Goal: Task Accomplishment & Management: Complete application form

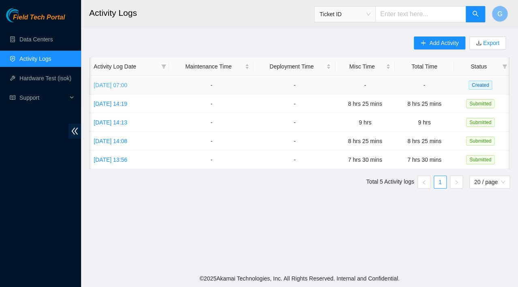
click at [127, 84] on link "Mon, 01 Sep 2025 07:00" at bounding box center [111, 85] width 34 height 6
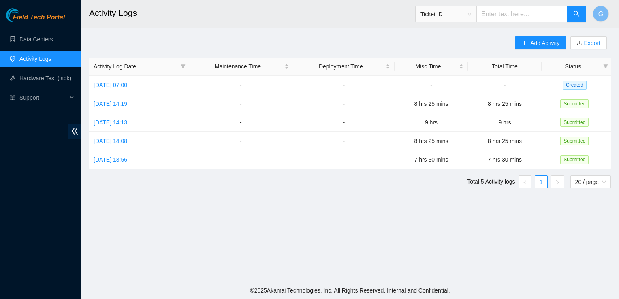
click at [231, 19] on h2 "Activity Logs" at bounding box center [300, 13] width 422 height 26
click at [119, 82] on link "[DATE] 07:00" at bounding box center [111, 85] width 34 height 6
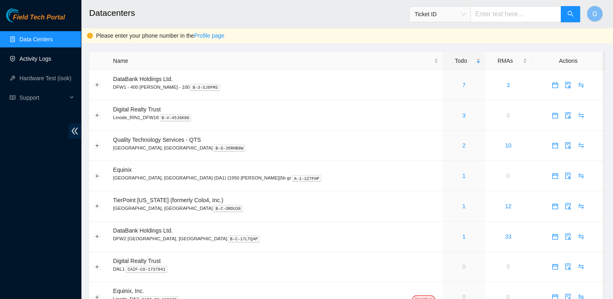
click at [26, 56] on link "Activity Logs" at bounding box center [35, 59] width 32 height 6
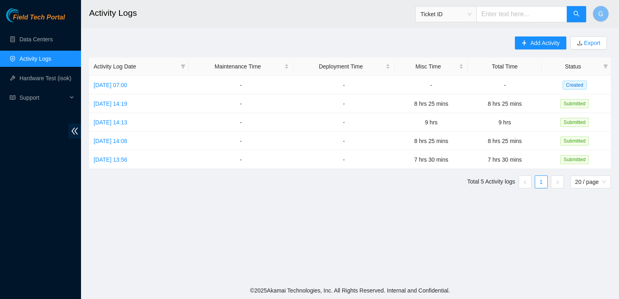
click at [28, 58] on link "Activity Logs" at bounding box center [35, 59] width 32 height 6
click at [155, 88] on td "[DATE] 07:00" at bounding box center [138, 85] width 99 height 19
click at [127, 85] on link "[DATE] 07:00" at bounding box center [111, 85] width 34 height 6
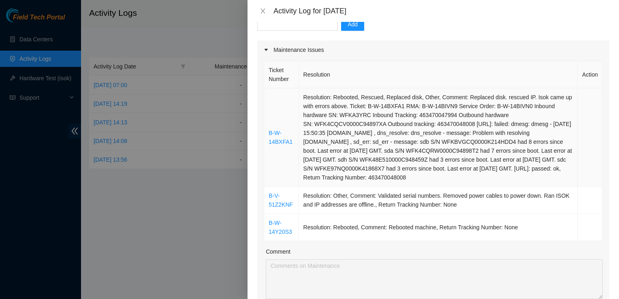
scroll to position [89, 0]
click at [212, 24] on div at bounding box center [309, 149] width 619 height 299
click at [262, 11] on icon "close" at bounding box center [263, 11] width 6 height 6
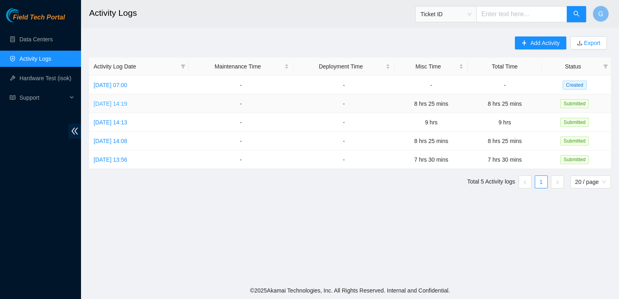
click at [127, 105] on link "[DATE] 14:19" at bounding box center [111, 104] width 34 height 6
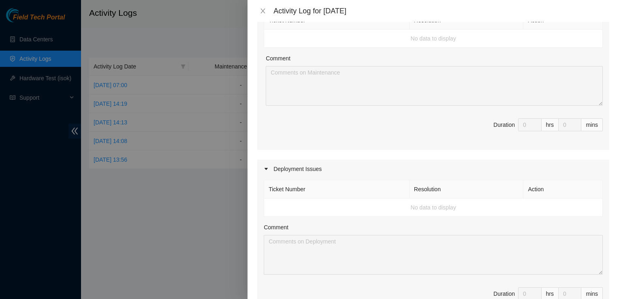
scroll to position [0, 0]
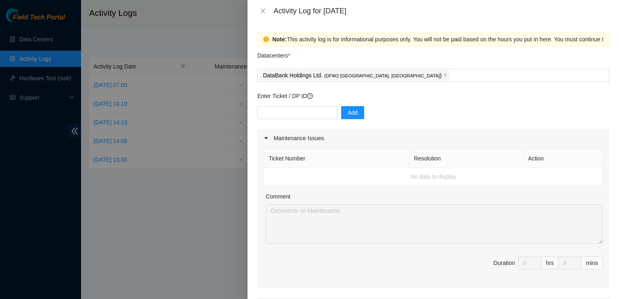
click at [167, 197] on div at bounding box center [309, 149] width 619 height 299
click at [261, 8] on icon "close" at bounding box center [263, 11] width 6 height 6
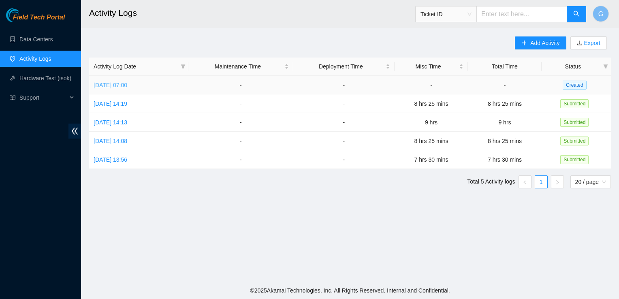
click at [116, 88] on link "[DATE] 07:00" at bounding box center [111, 85] width 34 height 6
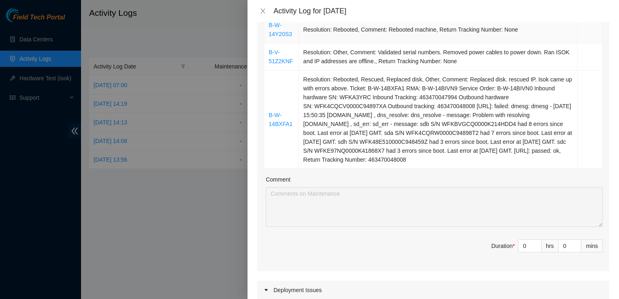
scroll to position [178, 0]
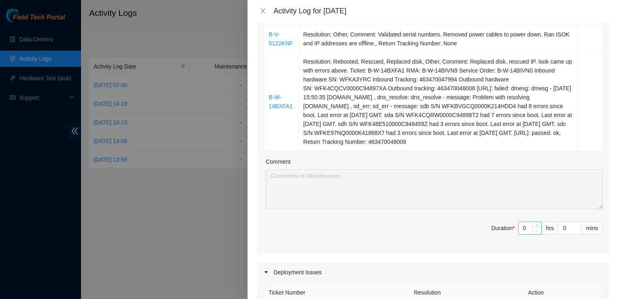
click at [536, 232] on icon "down" at bounding box center [537, 230] width 3 height 3
click at [535, 233] on span "down" at bounding box center [537, 231] width 5 height 5
type input "1"
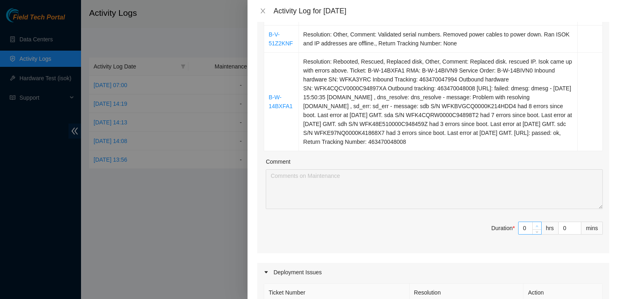
type input "1"
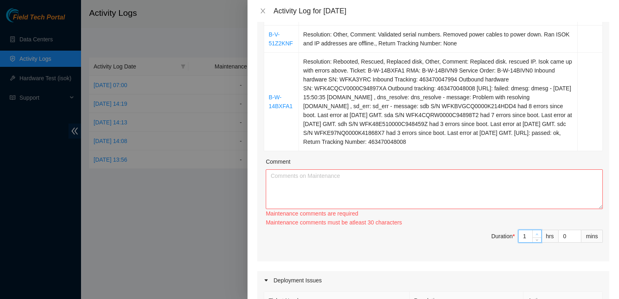
click at [536, 234] on icon "up" at bounding box center [537, 234] width 3 height 3
click at [532, 236] on div "Ticket Number Resolution Action B-W-14Y20S3 Resolution: Rebooted, Comment: Rebo…" at bounding box center [433, 115] width 352 height 292
type input "2"
click at [536, 236] on icon "up" at bounding box center [537, 234] width 3 height 3
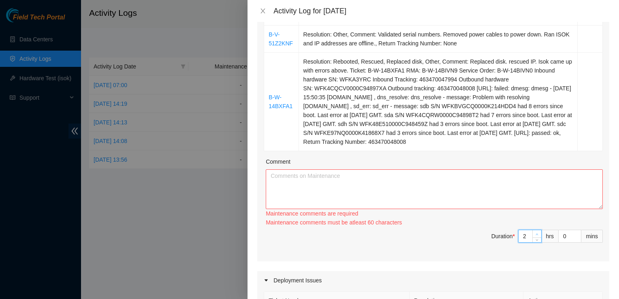
type input "3"
click at [536, 236] on icon "up" at bounding box center [537, 234] width 3 height 3
type input "4"
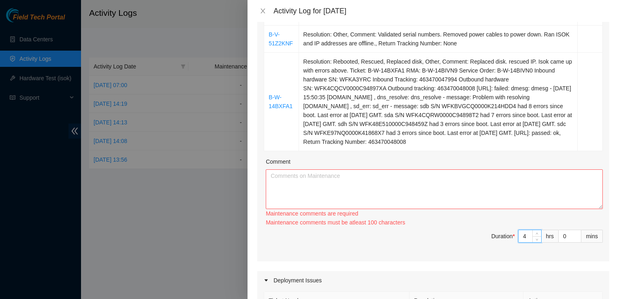
drag, startPoint x: 533, startPoint y: 241, endPoint x: 478, endPoint y: 259, distance: 57.0
click at [478, 253] on span "Duration * 4 hrs 0 mins" at bounding box center [433, 241] width 339 height 23
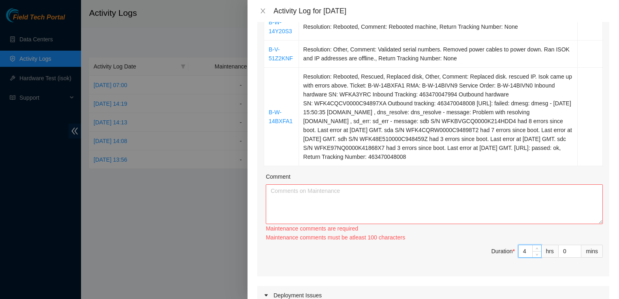
scroll to position [166, 0]
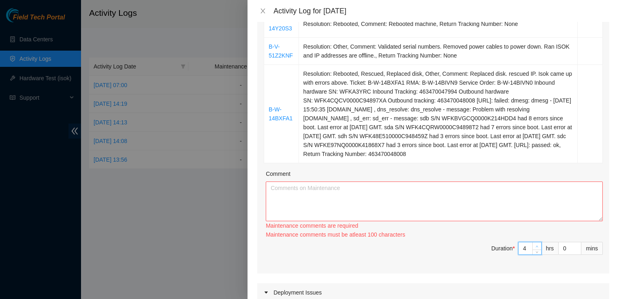
type input "5"
click at [535, 249] on span "up" at bounding box center [537, 246] width 5 height 5
type input "6"
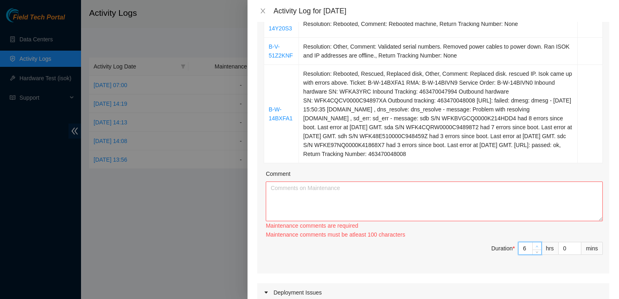
click at [535, 249] on span "up" at bounding box center [537, 246] width 5 height 5
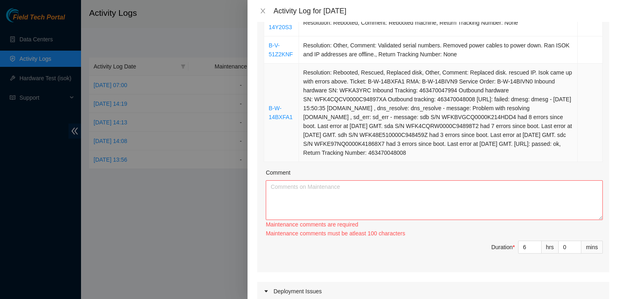
scroll to position [167, 0]
type input "5"
click at [536, 252] on icon "down" at bounding box center [537, 250] width 3 height 3
type input "4"
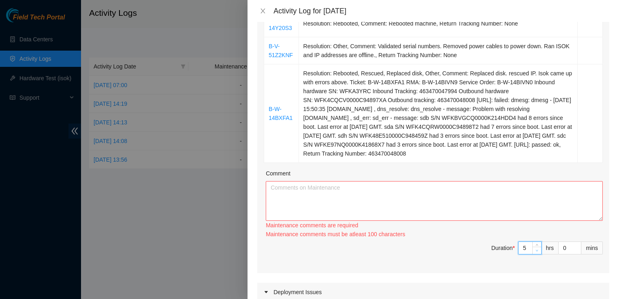
type input "4"
click at [536, 252] on icon "down" at bounding box center [537, 250] width 3 height 3
type input "3"
click at [536, 252] on icon "down" at bounding box center [537, 250] width 3 height 3
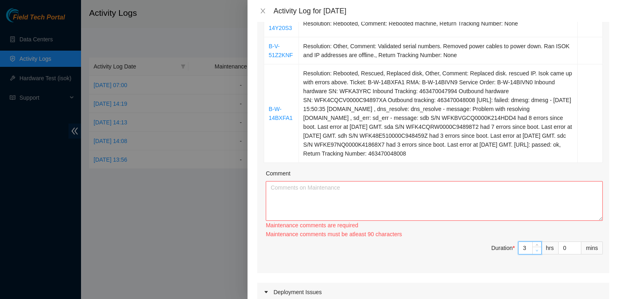
type input "2"
click at [536, 252] on icon "down" at bounding box center [537, 250] width 3 height 3
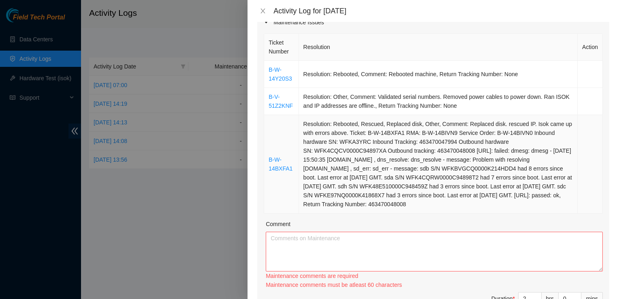
scroll to position [115, 0]
click at [280, 79] on link "B-W-14Y20S3" at bounding box center [281, 74] width 24 height 15
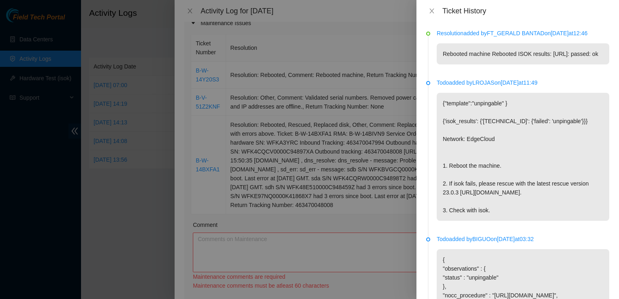
scroll to position [0, 0]
click at [431, 13] on icon "close" at bounding box center [432, 11] width 6 height 6
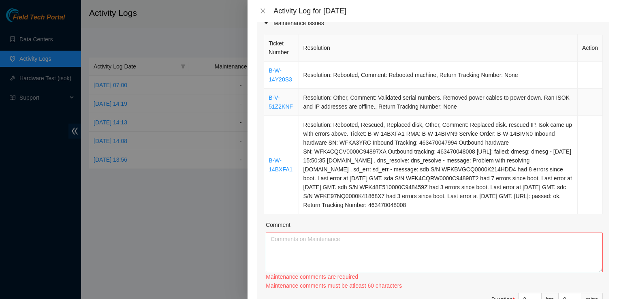
click at [275, 111] on td "B-V-51Z2KNF" at bounding box center [281, 102] width 34 height 27
click at [278, 105] on link "B-V-51Z2KNF" at bounding box center [281, 101] width 24 height 15
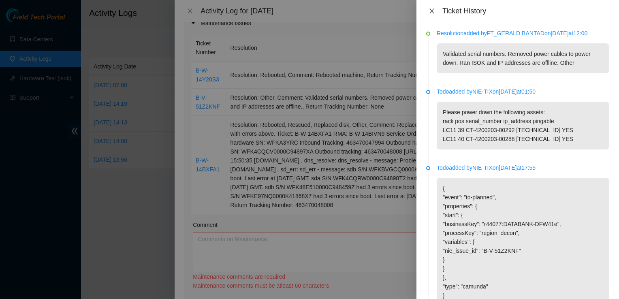
click at [432, 11] on icon "close" at bounding box center [432, 11] width 4 height 5
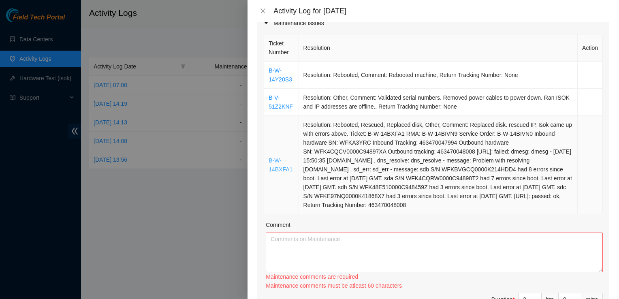
click at [279, 167] on link "B-W-14BXFA1" at bounding box center [281, 164] width 24 height 15
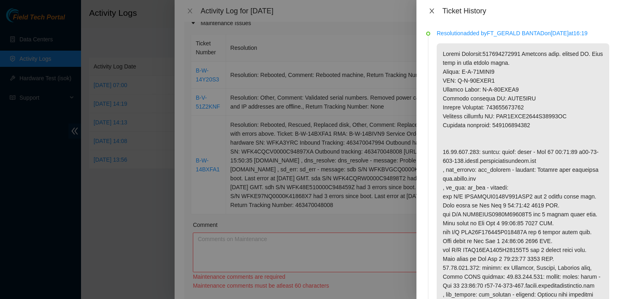
click at [430, 11] on icon "close" at bounding box center [432, 11] width 6 height 6
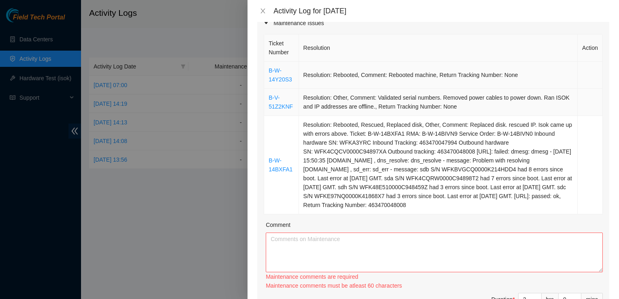
click at [470, 89] on td "Resolution: Other, Comment: Validated serial numbers. Removed power cables to p…" at bounding box center [438, 102] width 279 height 27
click at [281, 83] on link "B-W-14Y20S3" at bounding box center [281, 74] width 24 height 15
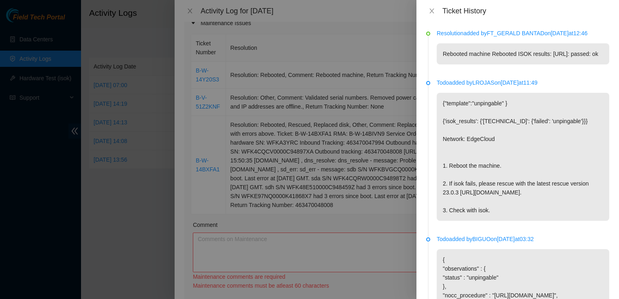
drag, startPoint x: 451, startPoint y: 95, endPoint x: 418, endPoint y: 75, distance: 38.5
click at [418, 75] on div "Resolution added by [PERSON_NAME] on [DATE] 12:46 Rebooted machine Rebooted ISO…" at bounding box center [518, 160] width 203 height 277
click at [280, 246] on div at bounding box center [309, 149] width 619 height 299
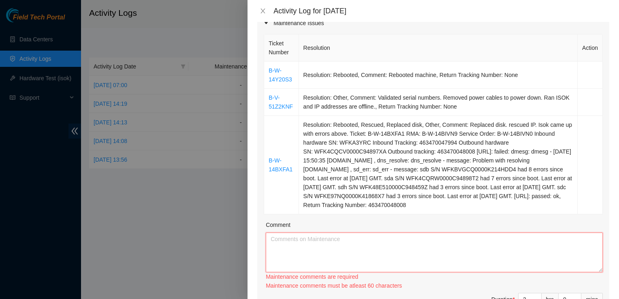
click at [276, 247] on textarea "Comment" at bounding box center [434, 253] width 337 height 40
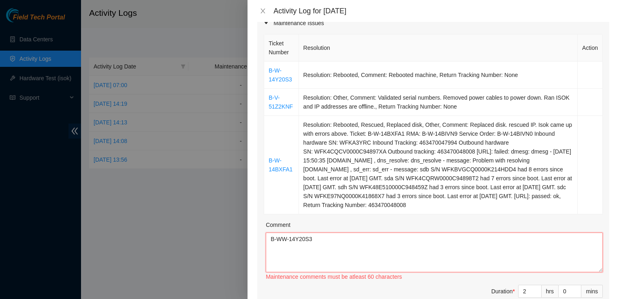
drag, startPoint x: 332, startPoint y: 246, endPoint x: 225, endPoint y: 253, distance: 107.6
click at [225, 253] on div "Activity Log for [DATE] Note: This activity log is for informational purposes o…" at bounding box center [309, 149] width 619 height 299
click at [311, 255] on textarea "B-WW-14Y20S3" at bounding box center [434, 253] width 337 height 40
drag, startPoint x: 311, startPoint y: 255, endPoint x: 270, endPoint y: 250, distance: 42.0
click at [270, 250] on textarea "B-WW-14Y20S3" at bounding box center [434, 253] width 337 height 40
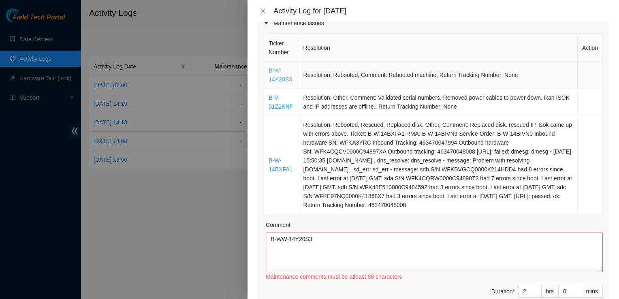
click at [274, 77] on link "B-W-14Y20S3" at bounding box center [281, 74] width 24 height 15
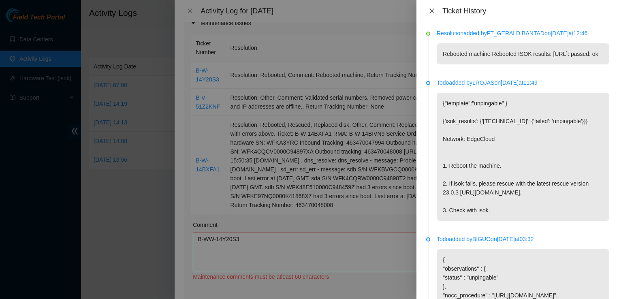
click at [434, 11] on icon "close" at bounding box center [432, 11] width 6 height 6
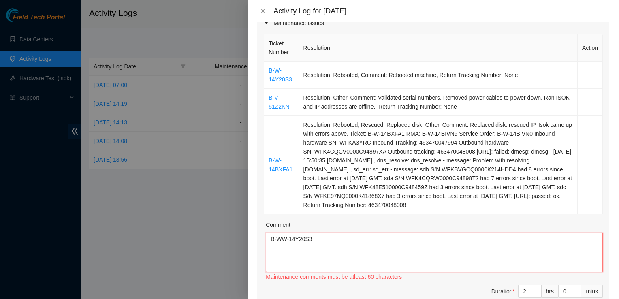
click at [329, 248] on textarea "B-WW-14Y20S3" at bounding box center [434, 253] width 337 height 40
drag, startPoint x: 311, startPoint y: 233, endPoint x: 317, endPoint y: 240, distance: 9.2
click at [317, 233] on div "Comment" at bounding box center [434, 227] width 337 height 12
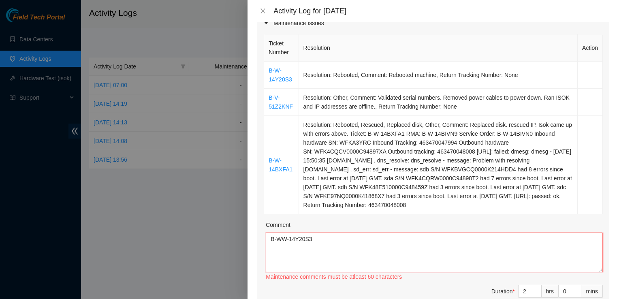
drag, startPoint x: 321, startPoint y: 250, endPoint x: 265, endPoint y: 233, distance: 58.5
click at [265, 233] on div "Ticket Number Resolution Action B-W-14Y20S3 Resolution: Rebooted, Comment: Rebo…" at bounding box center [433, 174] width 352 height 284
click at [318, 249] on textarea "B-WW-14Y20S3" at bounding box center [434, 253] width 337 height 40
click at [339, 241] on textarea "B-WW-14Y20S3" at bounding box center [434, 253] width 337 height 40
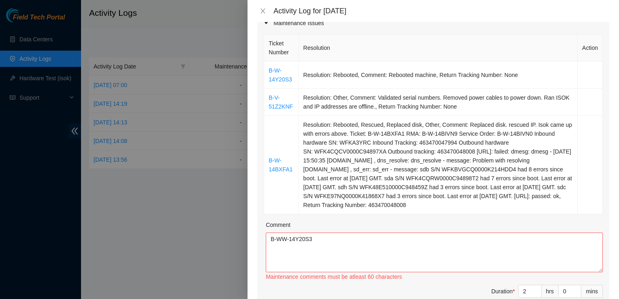
click at [338, 233] on div "Comment" at bounding box center [434, 227] width 337 height 12
click at [344, 245] on textarea "B-WW-14Y20S3" at bounding box center [434, 253] width 337 height 40
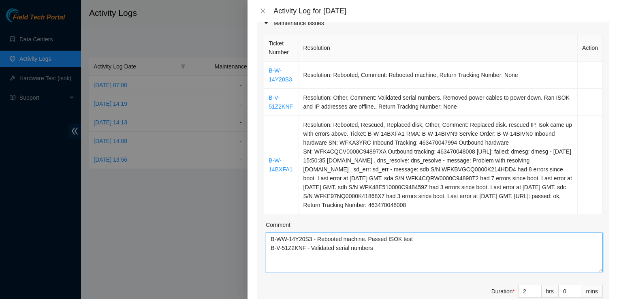
click at [415, 266] on textarea "B-WW-14Y20S3 - Rebooted machine. Passed ISOK test B-V-51Z2KNF - Validated seria…" at bounding box center [434, 253] width 337 height 40
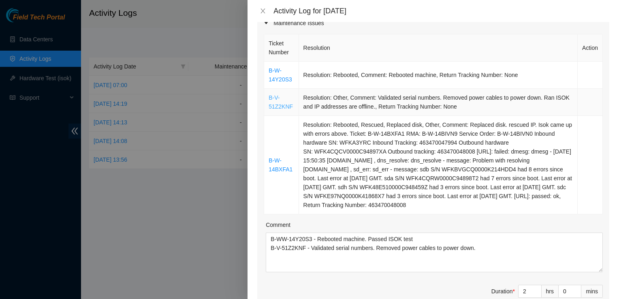
click at [277, 106] on link "B-V-51Z2KNF" at bounding box center [281, 101] width 24 height 15
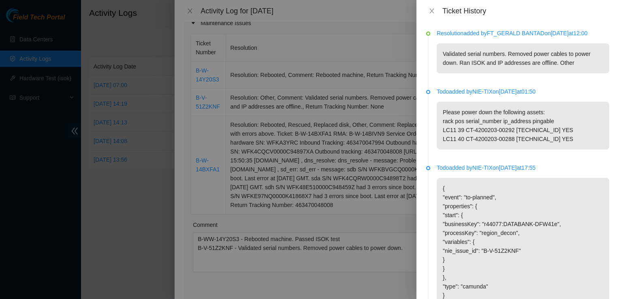
click at [359, 43] on div at bounding box center [309, 149] width 619 height 299
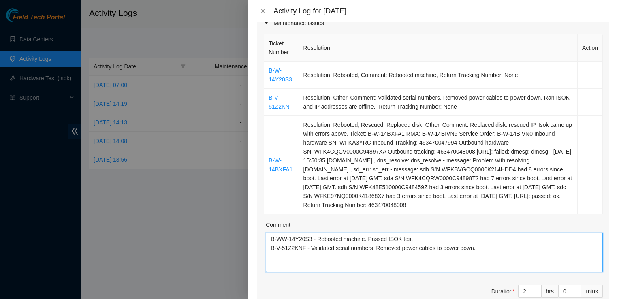
click at [484, 253] on textarea "B-WW-14Y20S3 - Rebooted machine. Passed ISOK test B-V-51Z2KNF - Validated seria…" at bounding box center [434, 253] width 337 height 40
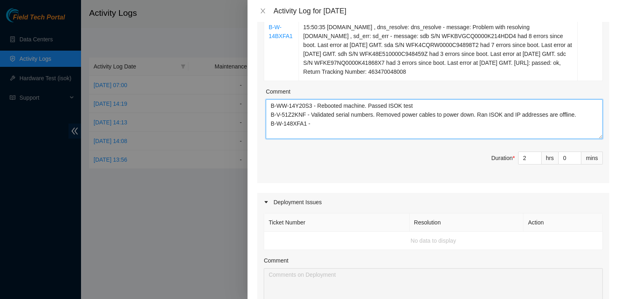
scroll to position [248, 0]
type textarea "B-WW-14Y20S3 - Rebooted machine. Passed ISOK test B-V-51Z2KNF - Validated seria…"
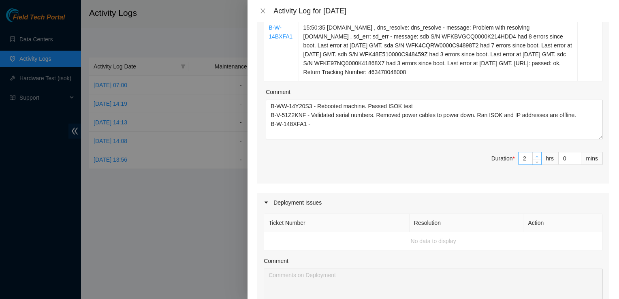
type input "3"
click at [536, 158] on icon "up" at bounding box center [537, 156] width 3 height 3
type input "4"
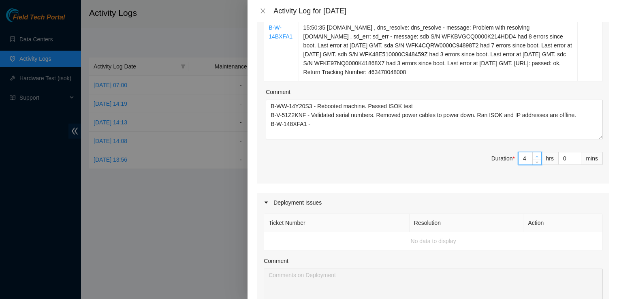
click at [536, 158] on icon "up" at bounding box center [537, 156] width 3 height 3
type input "5"
click at [536, 158] on icon "up" at bounding box center [537, 156] width 3 height 3
type input "6"
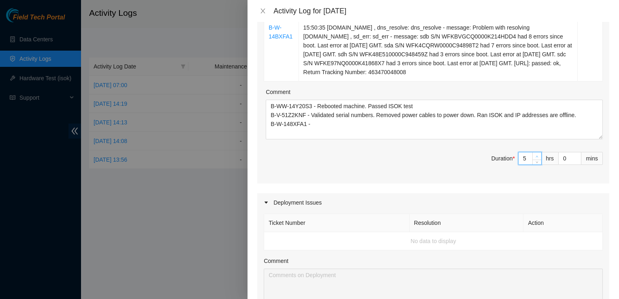
type input "6"
click at [536, 158] on icon "up" at bounding box center [537, 156] width 3 height 3
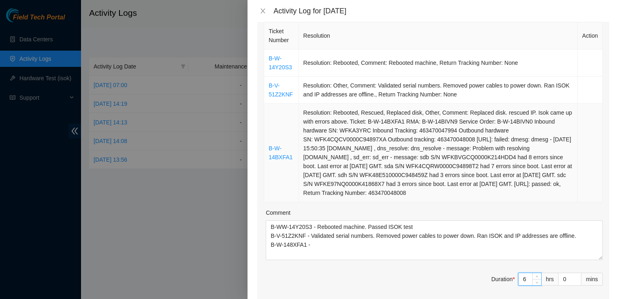
scroll to position [125, 0]
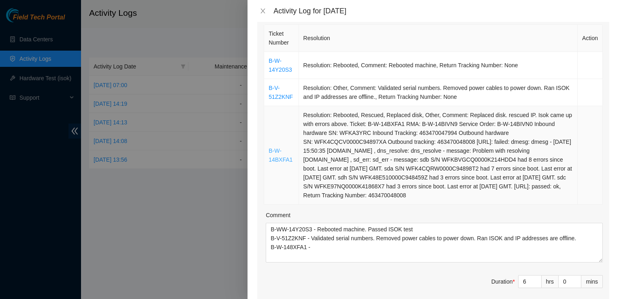
click at [282, 160] on link "B-W-14BXFA1" at bounding box center [281, 155] width 24 height 15
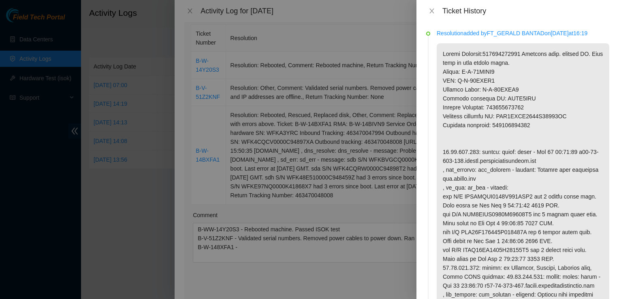
click at [542, 60] on p at bounding box center [523, 223] width 173 height 360
drag, startPoint x: 556, startPoint y: 64, endPoint x: 544, endPoint y: 82, distance: 21.4
click at [544, 82] on p at bounding box center [523, 223] width 173 height 360
drag, startPoint x: 544, startPoint y: 82, endPoint x: 536, endPoint y: 132, distance: 50.9
click at [536, 132] on p at bounding box center [523, 223] width 173 height 360
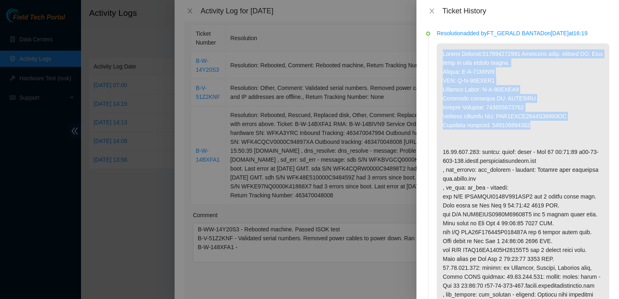
drag, startPoint x: 546, startPoint y: 133, endPoint x: 439, endPoint y: 65, distance: 126.4
click at [439, 65] on p at bounding box center [523, 223] width 173 height 360
copy p "Return Tracking:463470048008 Replaced disk. rescued IP. Isok came up with error…"
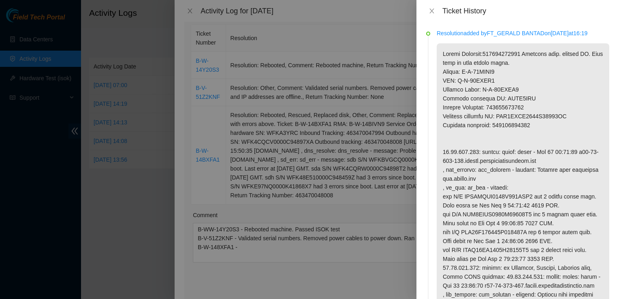
click at [420, 154] on div "Resolution added by FT_GERALD BANTAD on [DATE] 16:19 Todo added by JUMADRIG on …" at bounding box center [518, 160] width 203 height 277
click at [455, 150] on p at bounding box center [523, 223] width 173 height 360
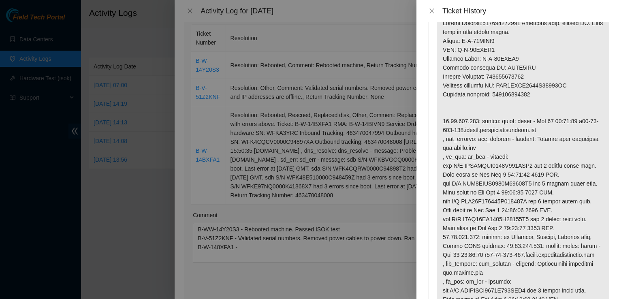
scroll to position [0, 0]
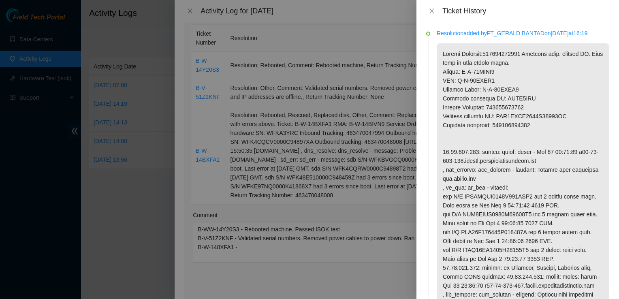
click at [242, 254] on div at bounding box center [309, 149] width 619 height 299
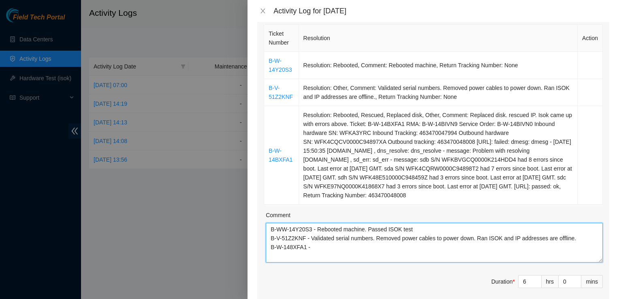
click at [346, 255] on textarea "B-WW-14Y20S3 - Rebooted machine. Passed ISOK test B-V-51Z2KNF - Validated seria…" at bounding box center [434, 243] width 337 height 40
paste textarea "Return Tracking:463470048008 Replaced disk. rescued IP. Isok came up with error…"
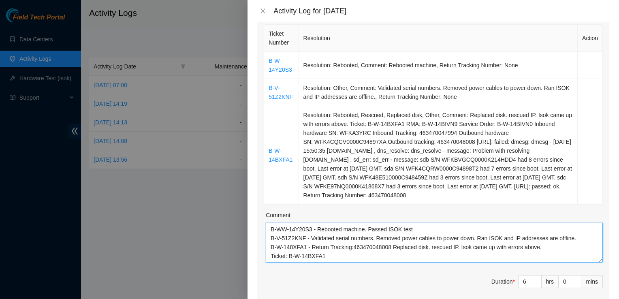
scroll to position [51, 0]
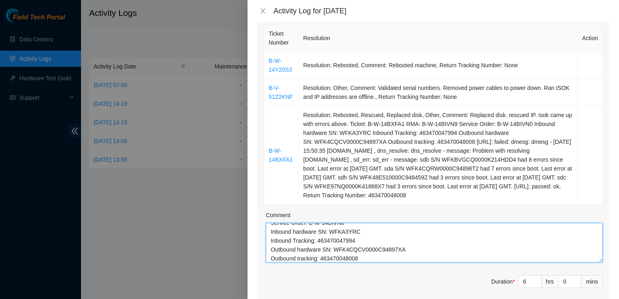
click at [353, 256] on textarea "B-WW-14Y20S3 - Rebooted machine. Passed ISOK test B-V-51Z2KNF - Validated seria…" at bounding box center [434, 243] width 337 height 40
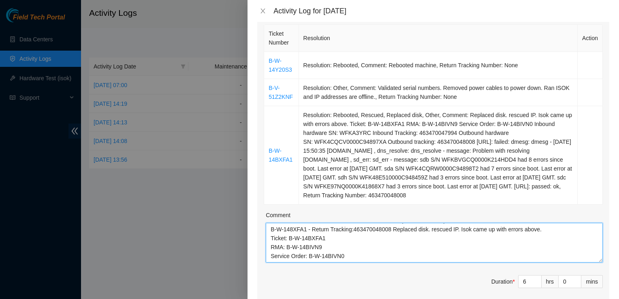
scroll to position [15, 0]
drag, startPoint x: 353, startPoint y: 256, endPoint x: 336, endPoint y: 246, distance: 20.7
click at [336, 246] on textarea "B-WW-14Y20S3 - Rebooted machine. Passed ISOK test B-V-51Z2KNF - Validated seria…" at bounding box center [434, 243] width 337 height 40
click at [496, 247] on textarea "B-WW-14Y20S3 - Rebooted machine. Passed ISOK test B-V-51Z2KNF - Validated seria…" at bounding box center [434, 243] width 337 height 40
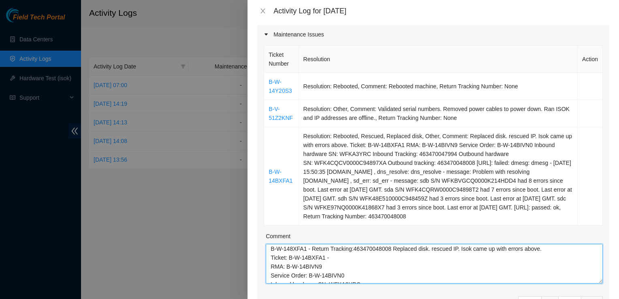
scroll to position [20, 0]
click at [509, 272] on textarea "B-WW-14Y20S3 - Rebooted machine. Passed ISOK test B-V-51Z2KNF - Validated seria…" at bounding box center [434, 264] width 337 height 40
click at [535, 259] on textarea "B-WW-14Y20S3 - Rebooted machine. Passed ISOK test B-V-51Z2KNF - Validated seria…" at bounding box center [434, 264] width 337 height 40
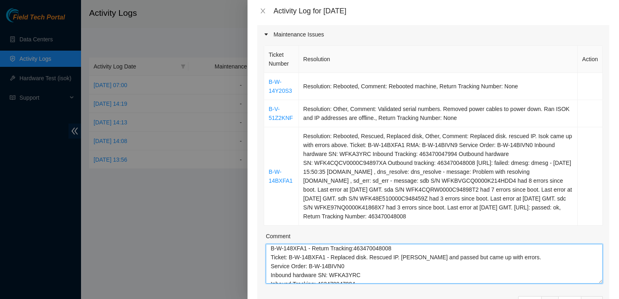
click at [389, 252] on textarea "B-WW-14Y20S3 - Rebooted machine. Passed ISOK test B-V-51Z2KNF - Validated seria…" at bounding box center [434, 264] width 337 height 40
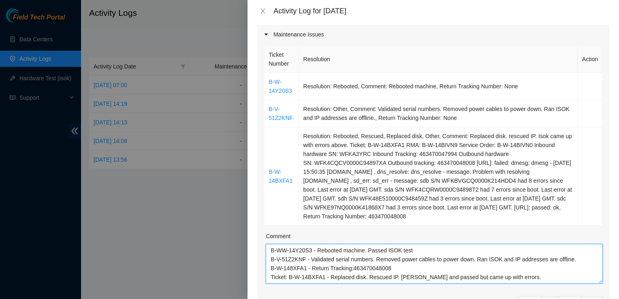
drag, startPoint x: 391, startPoint y: 267, endPoint x: 311, endPoint y: 275, distance: 79.8
click at [311, 275] on textarea "B-WW-14Y20S3 - Rebooted machine. Passed ISOK test B-V-51Z2KNF - Validated seria…" at bounding box center [434, 264] width 337 height 40
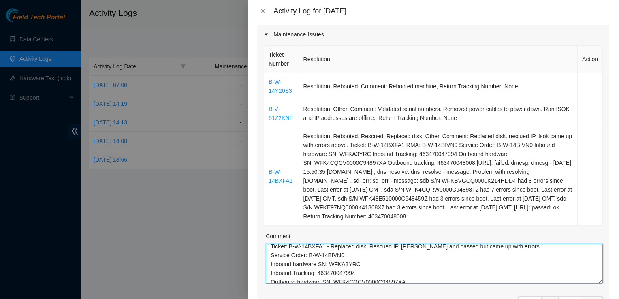
scroll to position [31, 0]
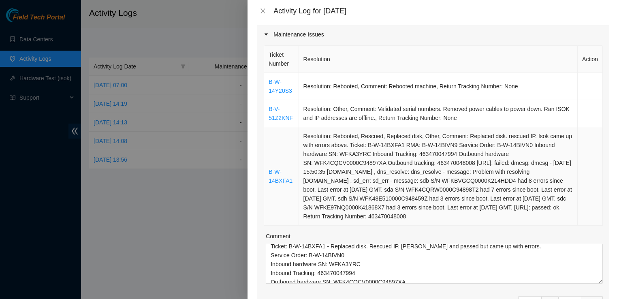
click at [285, 179] on td "B-W-14BXFA1" at bounding box center [281, 176] width 34 height 98
click at [277, 182] on link "B-W-14BXFA1" at bounding box center [281, 176] width 24 height 15
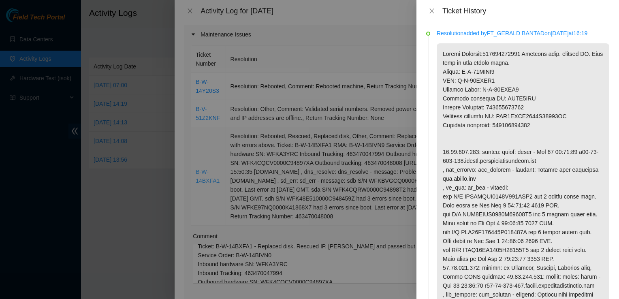
click at [277, 182] on div at bounding box center [309, 149] width 619 height 299
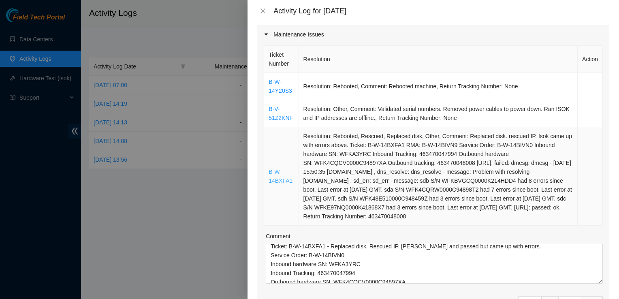
click at [279, 179] on link "B-W-14BXFA1" at bounding box center [281, 176] width 24 height 15
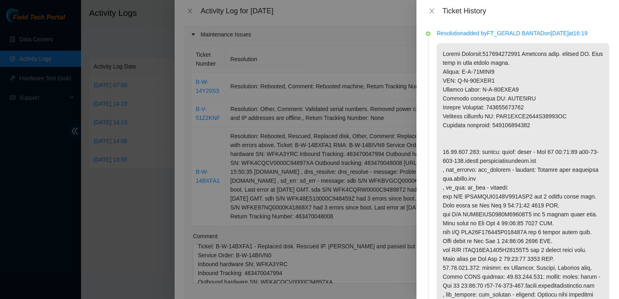
click at [337, 270] on div at bounding box center [309, 149] width 619 height 299
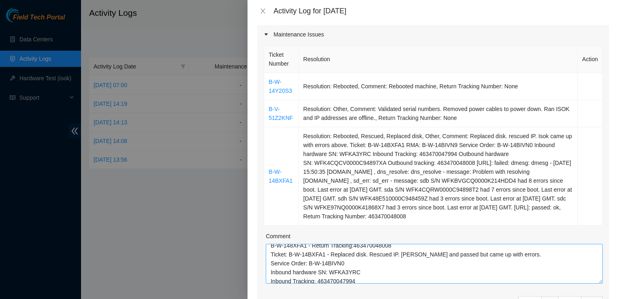
scroll to position [22, 0]
click at [523, 266] on textarea "B-WW-14Y20S3 - Rebooted machine. Passed ISOK test B-V-51Z2KNF - Validated seria…" at bounding box center [434, 264] width 337 height 40
paste textarea "Return Tracking:463470048008"
click at [311, 275] on textarea "B-WW-14Y20S3 - Rebooted machine. Passed ISOK test B-V-51Z2KNF - Validated seria…" at bounding box center [434, 264] width 337 height 40
click at [311, 274] on textarea "B-WW-14Y20S3 - Rebooted machine. Passed ISOK test B-V-51Z2KNF - Validated seria…" at bounding box center [434, 264] width 337 height 40
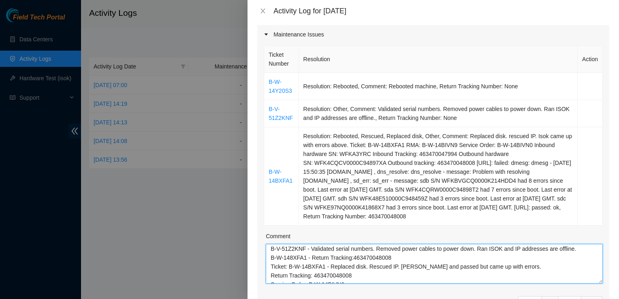
scroll to position [10, 0]
click at [325, 275] on textarea "B-WW-14Y20S3 - Rebooted machine. Passed ISOK test B-V-51Z2KNF - Validated seria…" at bounding box center [434, 264] width 337 height 40
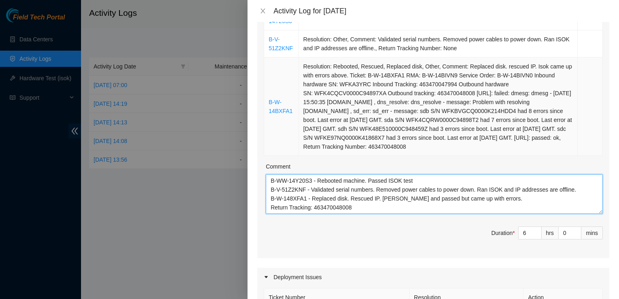
scroll to position [172, 0]
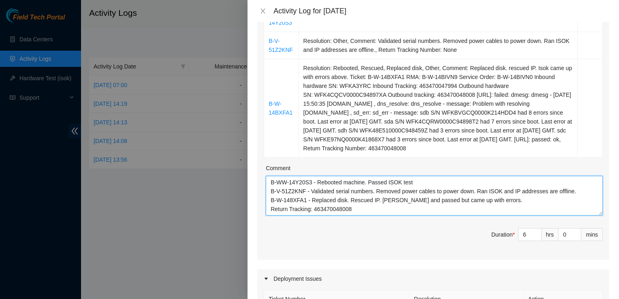
type textarea "B-WW-14Y20S3 - Rebooted machine. Passed ISOK test B-V-51Z2KNF - Validated seria…"
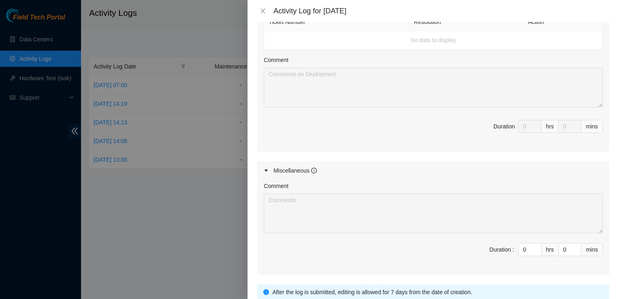
scroll to position [450, 0]
type input "1"
type input "7"
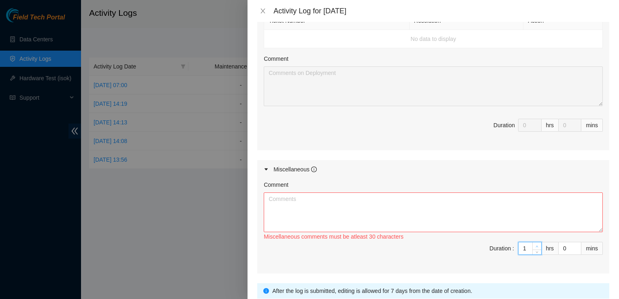
click at [536, 248] on icon "up" at bounding box center [537, 246] width 3 height 3
type input "2"
type input "8"
click at [536, 248] on icon "up" at bounding box center [537, 246] width 3 height 3
type input "3"
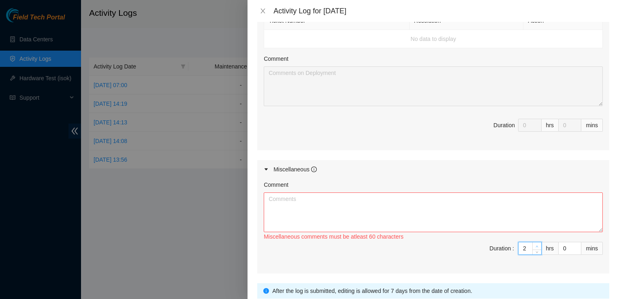
type input "9"
click at [536, 248] on icon "up" at bounding box center [537, 246] width 3 height 3
click at [542, 255] on div "hrs" at bounding box center [550, 248] width 17 height 13
type input "1"
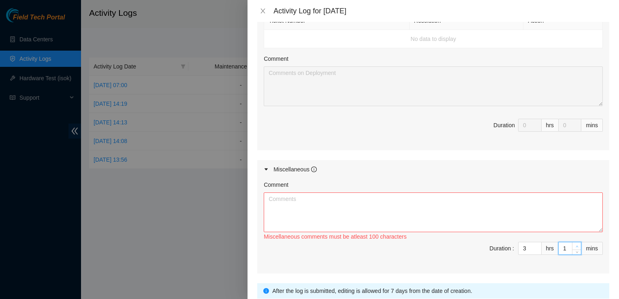
click at [575, 250] on span "Increase Value" at bounding box center [576, 245] width 9 height 7
type input "2"
click at [575, 250] on span "Increase Value" at bounding box center [576, 245] width 9 height 7
type input "3"
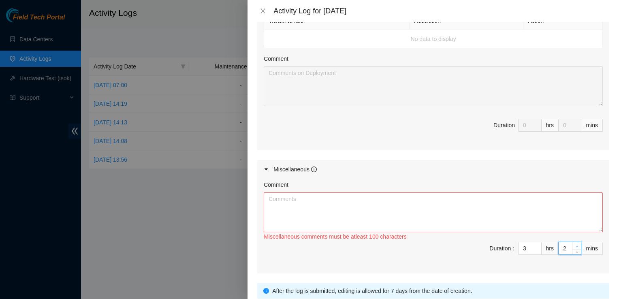
type input "3"
click at [575, 250] on span "Increase Value" at bounding box center [576, 245] width 9 height 7
type input "4"
click at [575, 250] on span "Increase Value" at bounding box center [576, 245] width 9 height 7
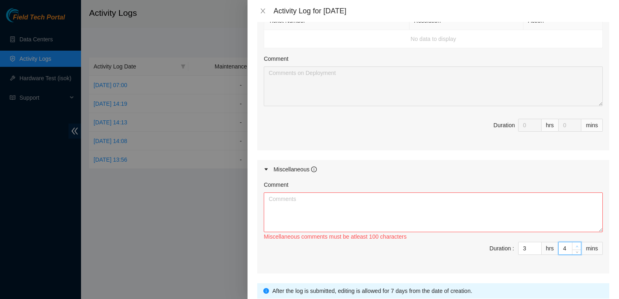
type input "5"
click at [575, 250] on span "Increase Value" at bounding box center [576, 245] width 9 height 7
type input "6"
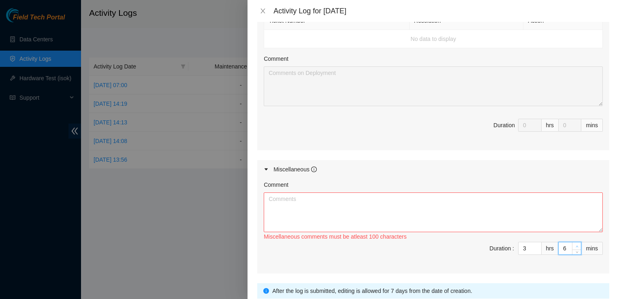
drag, startPoint x: 575, startPoint y: 252, endPoint x: 567, endPoint y: 254, distance: 8.0
click at [572, 250] on span "Increase Value" at bounding box center [576, 245] width 9 height 7
type input "7"
click at [572, 250] on span "Increase Value" at bounding box center [576, 245] width 9 height 7
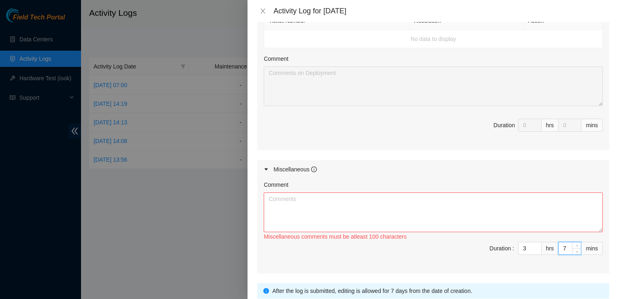
drag, startPoint x: 556, startPoint y: 253, endPoint x: 587, endPoint y: 253, distance: 30.8
click at [587, 253] on div "7 mins" at bounding box center [581, 248] width 45 height 13
type input "4"
type input "45"
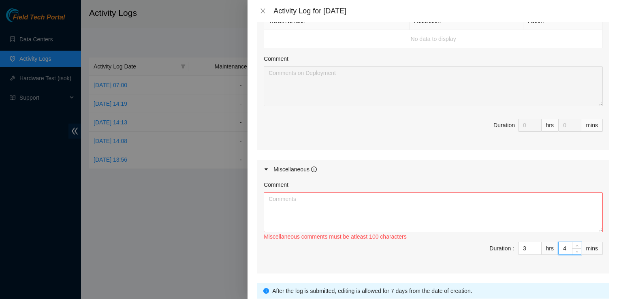
type input "45"
click at [332, 226] on textarea "Comment" at bounding box center [433, 213] width 339 height 40
click at [437, 209] on textarea "Onboarding with [PERSON_NAME]. Got ID badge for DRTR and tour of Facility" at bounding box center [433, 213] width 339 height 40
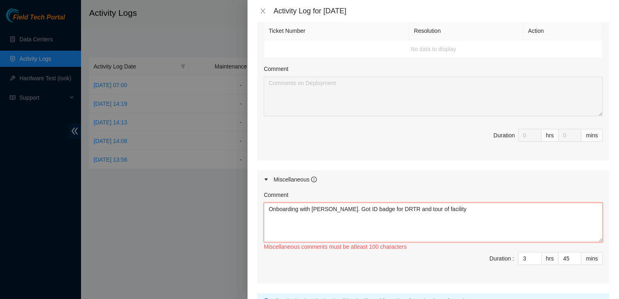
scroll to position [441, 0]
click at [355, 216] on textarea "Onboarding with [PERSON_NAME]. Got ID badge for DRTR and tour of facility" at bounding box center [433, 222] width 339 height 40
click at [509, 214] on textarea "Onboarding with [PERSON_NAME]. Received ID badge for DRTR and tour of facility" at bounding box center [433, 222] width 339 height 40
click at [427, 215] on textarea "Onboarding with [PERSON_NAME]. Received ID badge for DRTR and tour of facility.…" at bounding box center [433, 222] width 339 height 40
click at [427, 202] on div "Comment" at bounding box center [433, 196] width 339 height 12
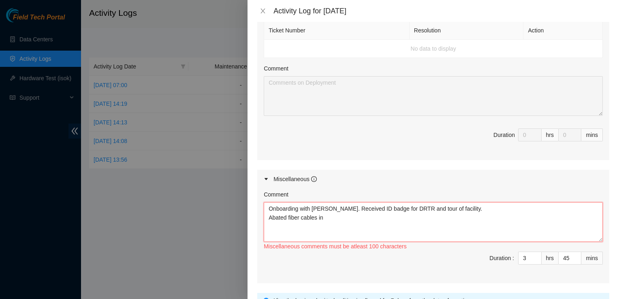
click at [428, 216] on textarea "Onboarding with [PERSON_NAME]. Received ID badge for DRTR and tour of facility.…" at bounding box center [433, 222] width 339 height 40
click at [474, 213] on textarea "Onboarding with [PERSON_NAME]. Received ID badge for DRTR and [PERSON_NAME] gav…" at bounding box center [433, 222] width 339 height 40
click at [342, 227] on textarea "Onboarding with [PERSON_NAME]. Received ID badge for DRTR and [PERSON_NAME] gav…" at bounding box center [433, 222] width 339 height 40
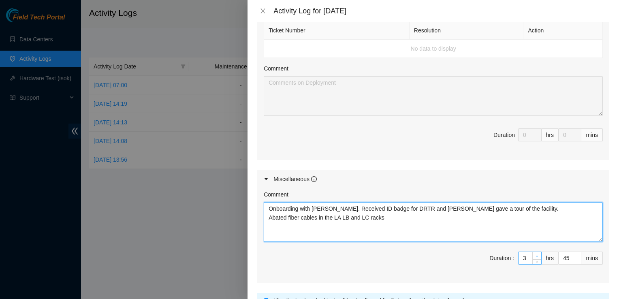
type textarea "Onboarding with [PERSON_NAME]. Received ID badge for DRTR and [PERSON_NAME] gav…"
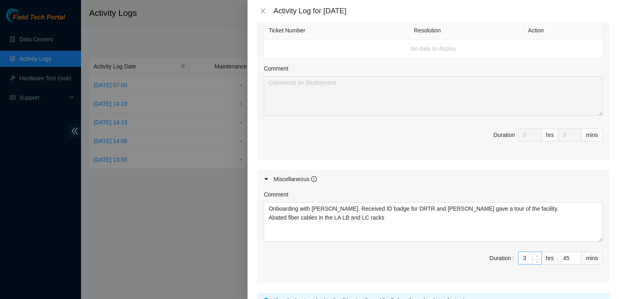
type input "4"
type input "10"
click at [535, 259] on span "up" at bounding box center [537, 256] width 5 height 5
click at [576, 265] on div "45" at bounding box center [570, 258] width 23 height 13
click at [563, 264] on input "45" at bounding box center [570, 258] width 22 height 12
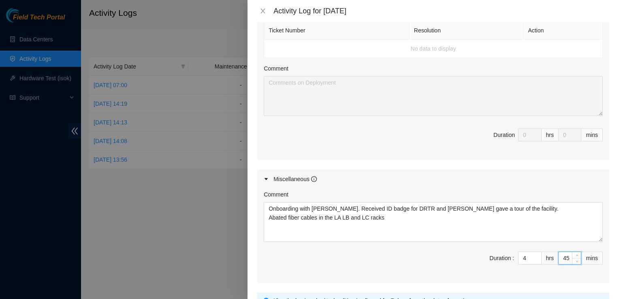
click at [563, 264] on input "45" at bounding box center [570, 258] width 22 height 12
type input "44"
type input "43"
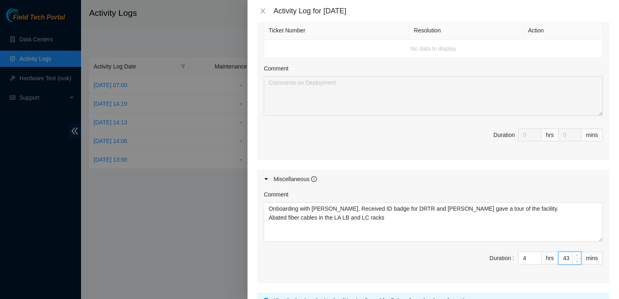
type input "42"
type input "41"
type input "40"
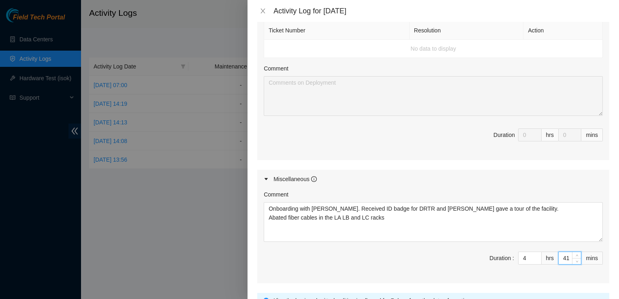
type input "40"
type input "39"
type input "38"
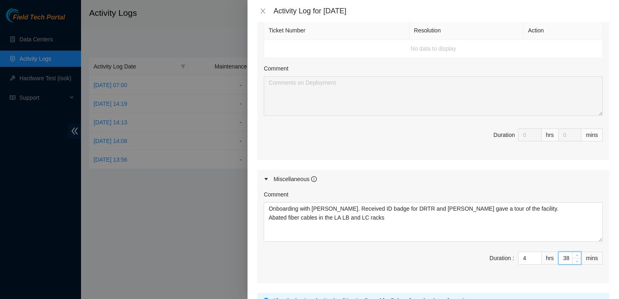
type input "37"
type input "36"
type input "35"
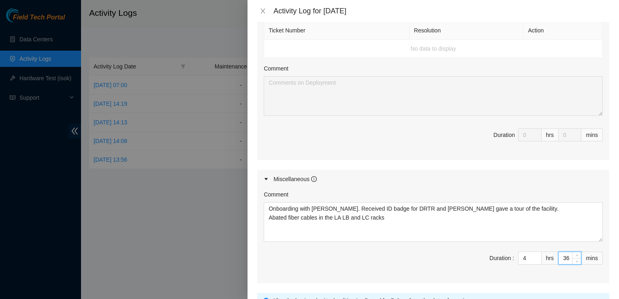
type input "35"
type input "34"
type input "33"
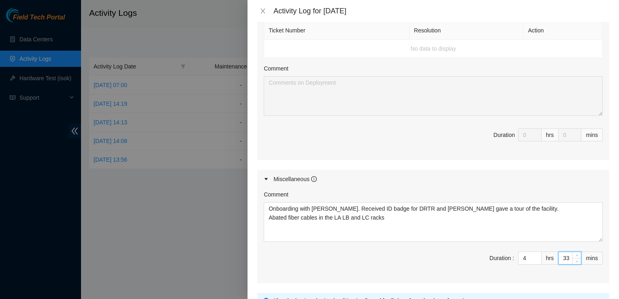
type input "32"
type input "31"
type input "30"
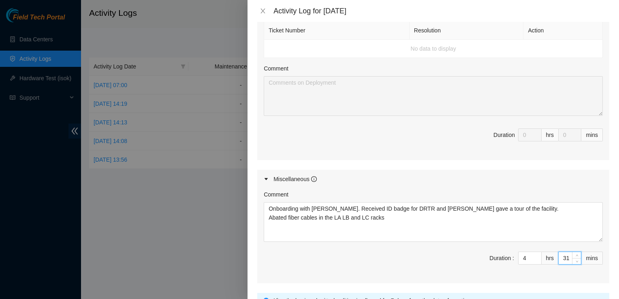
type input "30"
type input "29"
type input "28"
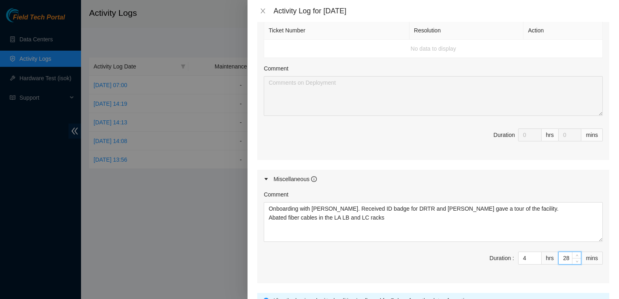
type input "27"
type input "26"
type input "25"
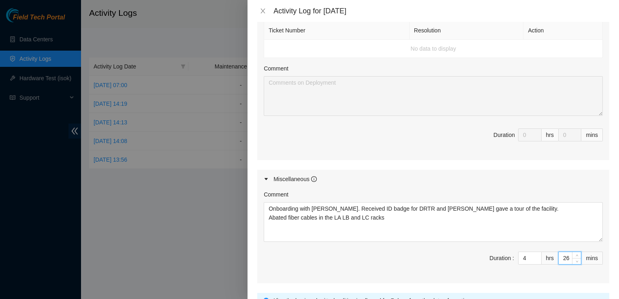
type input "25"
type input "24"
type input "22"
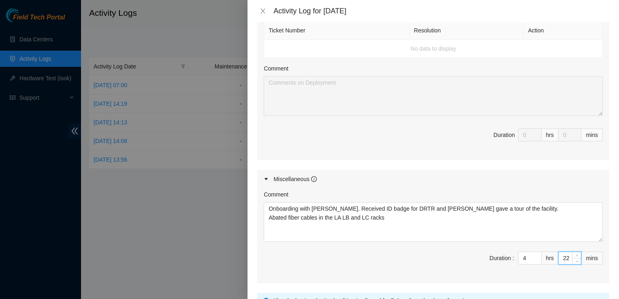
type input "21"
type input "20"
type input "19"
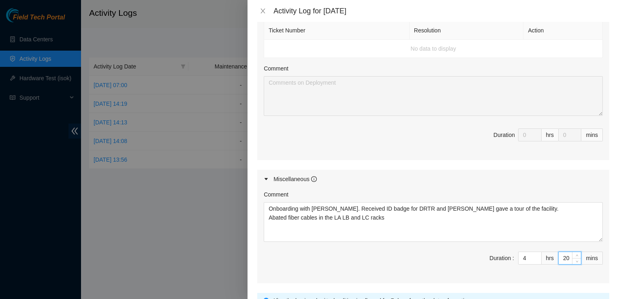
type input "19"
type input "18"
type input "17"
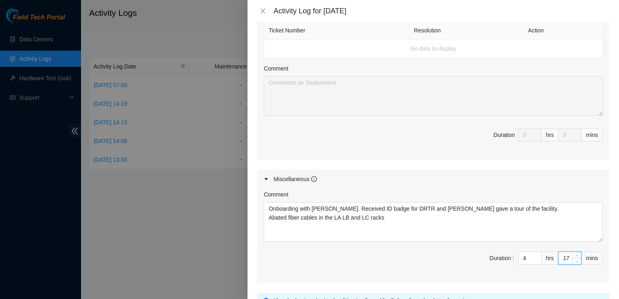
type input "16"
type input "15"
type input "14"
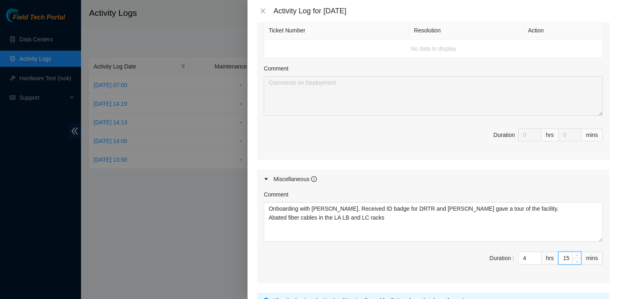
type input "14"
type input "13"
type input "12"
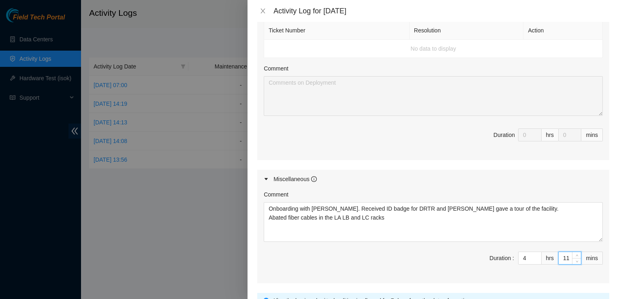
type input "10"
type input "7"
type input "5"
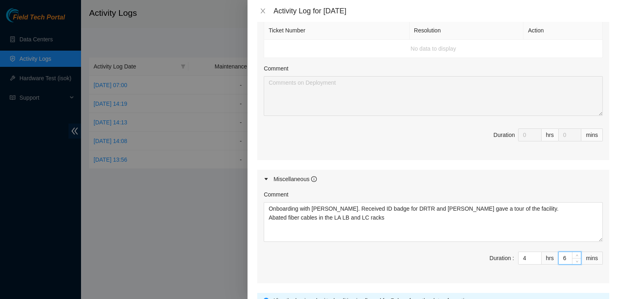
type input "5"
type input "4"
type input "3"
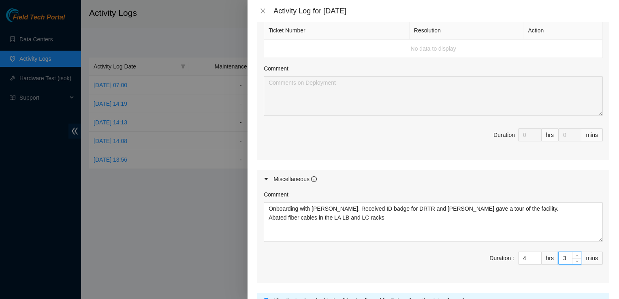
type input "2"
type input "1"
type input "0"
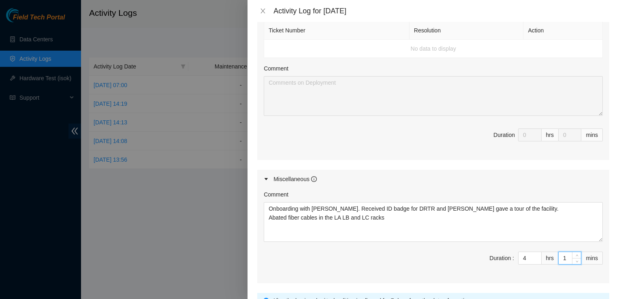
type input "0"
click at [410, 273] on span "Duration : 4 hrs 0 mins" at bounding box center [433, 263] width 339 height 23
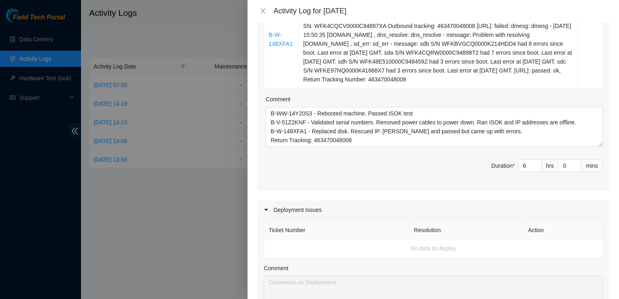
scroll to position [235, 0]
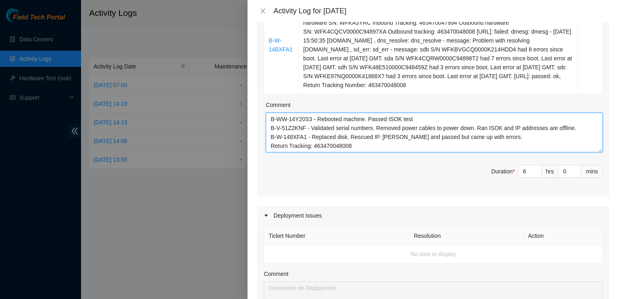
click at [383, 127] on textarea "B-WW-14Y20S3 - Rebooted machine. Passed ISOK test B-V-51Z2KNF - Validated seria…" at bounding box center [434, 133] width 337 height 40
click at [403, 126] on textarea "B-WW-14Y20S3 - Rebooted machine. Ran ISOK test B-V-51Z2KNF - Validated serial n…" at bounding box center [434, 133] width 337 height 40
click at [316, 127] on textarea "B-WW-14Y20S3 - Rebooted machine. Ran ISOK test and passed B-V-51Z2KNF - Validat…" at bounding box center [434, 133] width 337 height 40
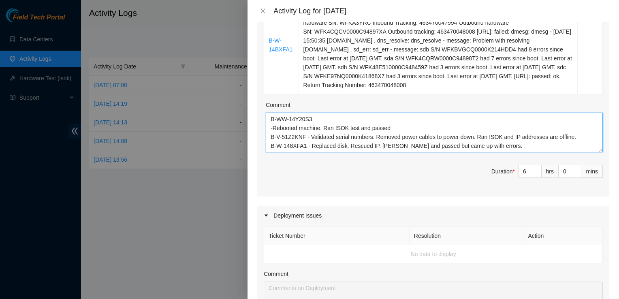
click at [324, 137] on textarea "B-WW-14Y20S3 -Rebooted machine. Ran ISOK test and passed B-V-51Z2KNF - Validate…" at bounding box center [434, 133] width 337 height 40
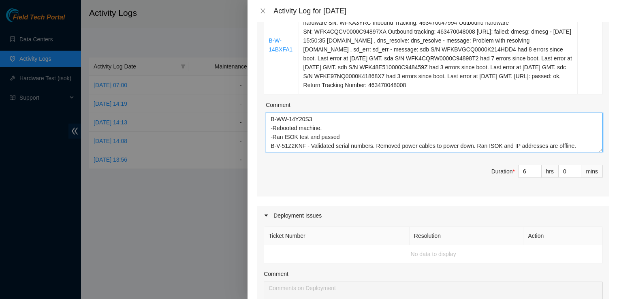
scroll to position [228, 0]
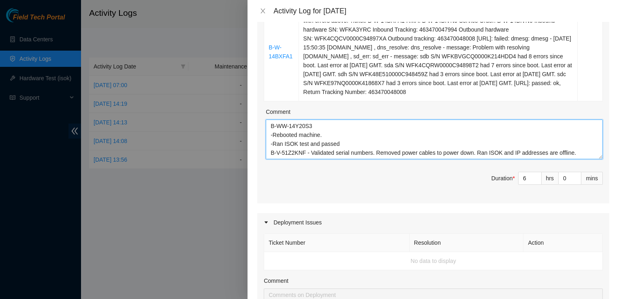
click at [306, 159] on textarea "B-WW-14Y20S3 -Rebooted machine. -Ran ISOK test and passed B-V-51Z2KNF - Validat…" at bounding box center [434, 140] width 337 height 40
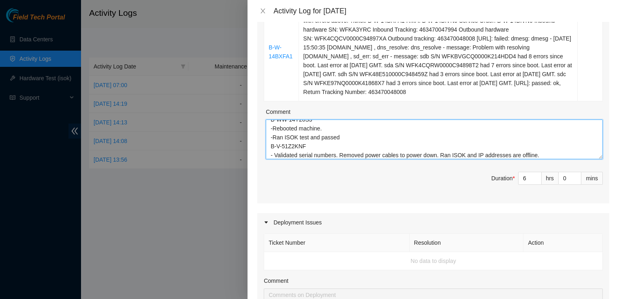
click at [276, 159] on textarea "B-WW-14Y20S3 -Rebooted machine. -Ran ISOK test and passed B-V-51Z2KNF - Validat…" at bounding box center [434, 140] width 337 height 40
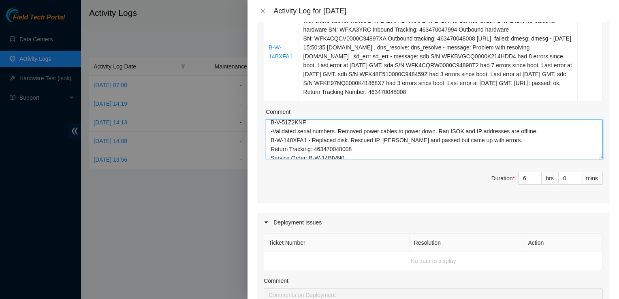
scroll to position [31, 0]
click at [337, 141] on textarea "B-WW-14Y20S3 -Rebooted machine. -Ran ISOK test and passed B-V-51Z2KNF -Validate…" at bounding box center [434, 140] width 337 height 40
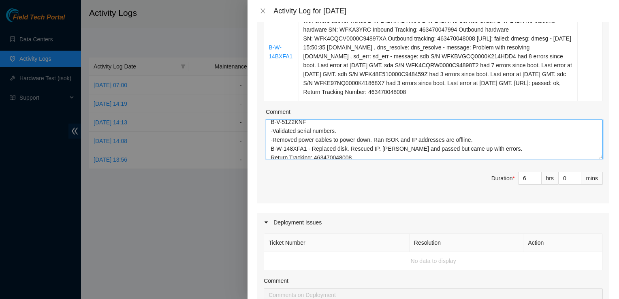
click at [373, 149] on textarea "B-WW-14Y20S3 -Rebooted machine. -Ran ISOK test and passed B-V-51Z2KNF -Validate…" at bounding box center [434, 140] width 337 height 40
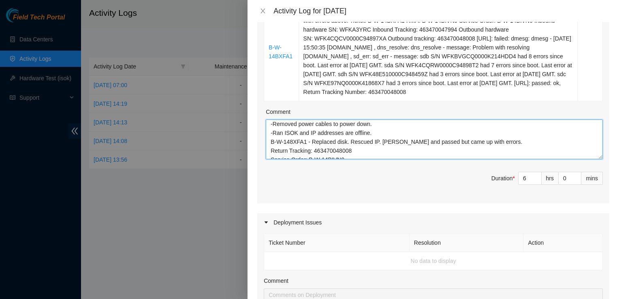
scroll to position [46, 0]
click at [384, 141] on textarea "B-WW-14Y20S3 -Rebooted machine. -Ran ISOK test and passed B-V-51Z2KNF -Validate…" at bounding box center [434, 140] width 337 height 40
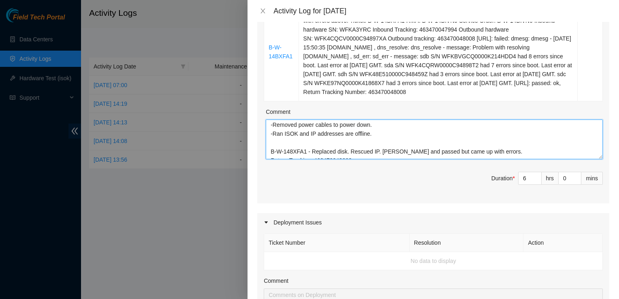
click at [310, 159] on textarea "B-WW-14Y20S3 -Rebooted machine. -Ran ISOK test and passed B-V-51Z2KNF -Validate…" at bounding box center [434, 140] width 337 height 40
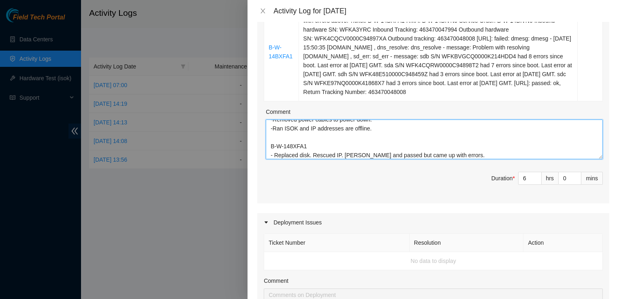
click at [312, 159] on textarea "B-WW-14Y20S3 -Rebooted machine. -Ran ISOK test and passed B-V-51Z2KNF -Validate…" at bounding box center [434, 140] width 337 height 40
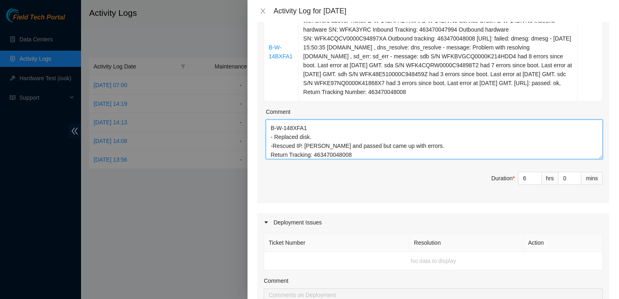
click at [275, 142] on textarea "B-WW-14Y20S3 -Rebooted machine. -Ran ISOK test and passed B-V-51Z2KNF -Validate…" at bounding box center [434, 140] width 337 height 40
click at [299, 158] on textarea "B-WW-14Y20S3 -Rebooted machine. -Ran ISOK test and passed B-V-51Z2KNF -Validate…" at bounding box center [434, 140] width 337 height 40
click at [303, 153] on textarea "B-WW-14Y20S3 -Rebooted machine. -Ran ISOK test and passed B-V-51Z2KNF -Validate…" at bounding box center [434, 140] width 337 height 40
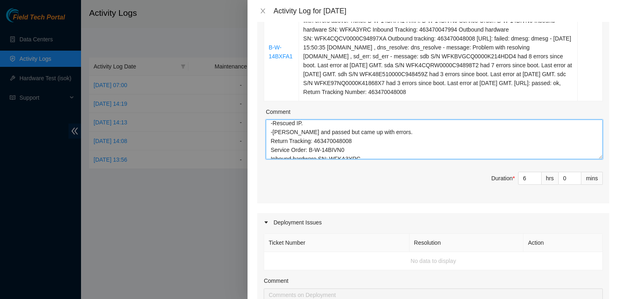
click at [272, 150] on textarea "B-WW-14Y20S3 -Rebooted machine. -Ran ISOK test and passed B-V-51Z2KNF -Validate…" at bounding box center [434, 140] width 337 height 40
click at [269, 156] on textarea "B-WW-14Y20S3 -Rebooted machine. -Ran ISOK test and passed B-V-51Z2KNF -Validate…" at bounding box center [434, 140] width 337 height 40
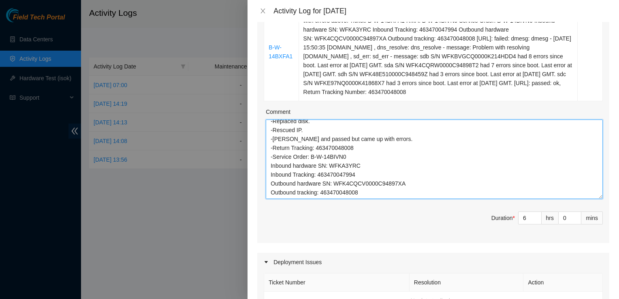
scroll to position [84, 0]
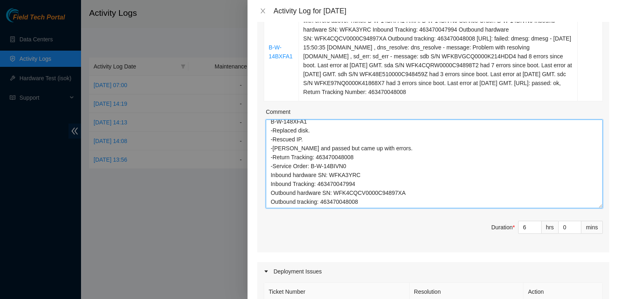
drag, startPoint x: 595, startPoint y: 163, endPoint x: 610, endPoint y: 213, distance: 51.4
click at [610, 213] on div "Note: This activity log is for informational purposes only. You will not be pai…" at bounding box center [434, 160] width 372 height 277
click at [271, 176] on textarea "B-WW-14Y20S3 -Rebooted machine. -Ran ISOK test and passed B-V-51Z2KNF -Validate…" at bounding box center [434, 164] width 337 height 89
click at [269, 186] on textarea "B-WW-14Y20S3 -Rebooted machine. -Ran ISOK test and passed B-V-51Z2KNF -Validate…" at bounding box center [434, 164] width 337 height 89
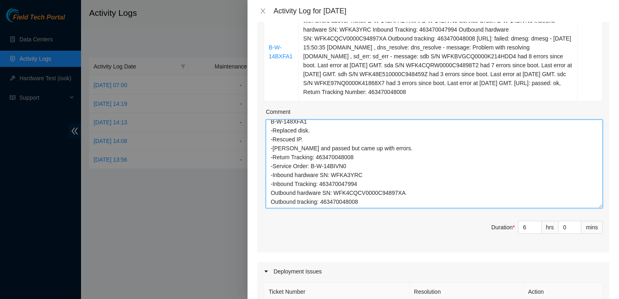
click at [270, 195] on textarea "B-WW-14Y20S3 -Rebooted machine. -Ran ISOK test and passed B-V-51Z2KNF -Validate…" at bounding box center [434, 164] width 337 height 89
click at [270, 201] on textarea "B-WW-14Y20S3 -Rebooted machine. -Ran ISOK test and passed B-V-51Z2KNF -Validate…" at bounding box center [434, 164] width 337 height 89
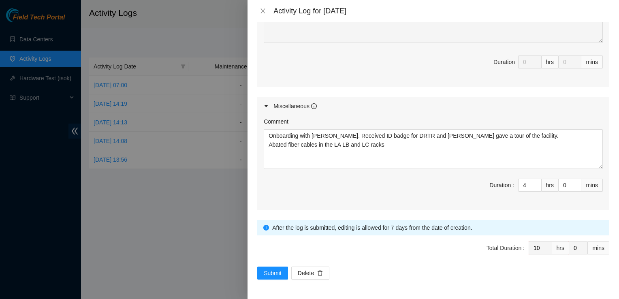
scroll to position [569, 0]
type textarea "B-WW-14Y20S3 -Rebooted machine. -Ran ISOK test and passed B-V-51Z2KNF -Validate…"
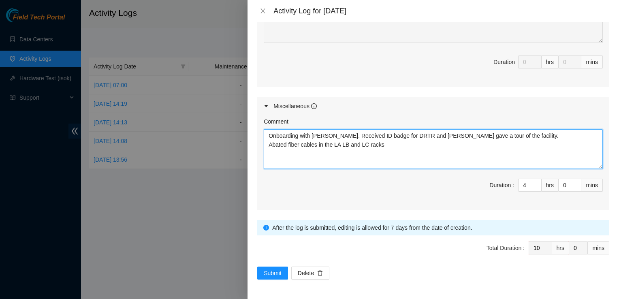
click at [342, 147] on textarea "Onboarding with [PERSON_NAME]. Received ID badge for DRTR and [PERSON_NAME] gav…" at bounding box center [433, 149] width 339 height 40
click at [351, 148] on textarea "Onboarding with [PERSON_NAME]. Received ID badge for DRTR and [PERSON_NAME] gav…" at bounding box center [433, 149] width 339 height 40
click at [352, 138] on textarea "Onboarding with [PERSON_NAME]. Received ID badge for DRTR and [PERSON_NAME] gav…" at bounding box center [433, 149] width 339 height 40
click at [381, 168] on textarea "Onboarding with [PERSON_NAME]. Received ID badge for DRTR and [PERSON_NAME] gav…" at bounding box center [433, 149] width 339 height 40
type textarea "Onboarding with [PERSON_NAME]. Received ID badge for DRTR and [PERSON_NAME] gav…"
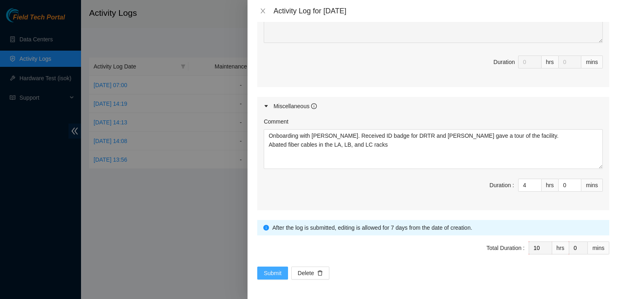
click at [278, 270] on span "Submit" at bounding box center [273, 273] width 18 height 9
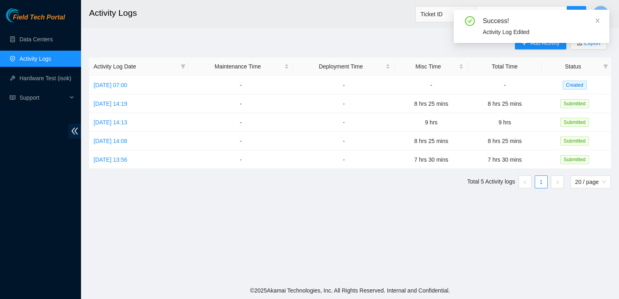
click at [278, 270] on main "Activity Logs Ticket ID G Add Activity Export Activity Log Date Maintenance Tim…" at bounding box center [350, 141] width 538 height 282
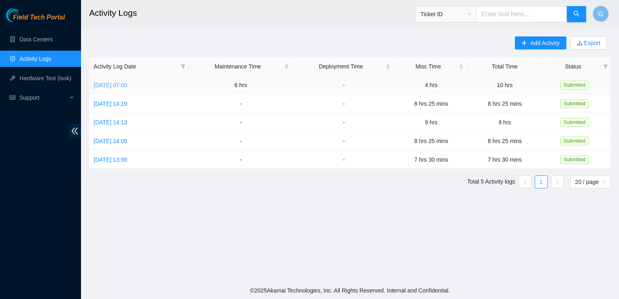
click at [127, 84] on link "[DATE] 07:00" at bounding box center [111, 85] width 34 height 6
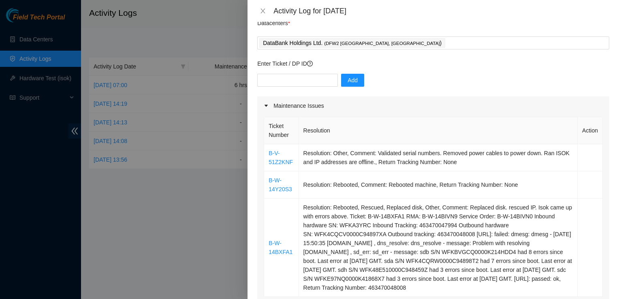
scroll to position [6, 0]
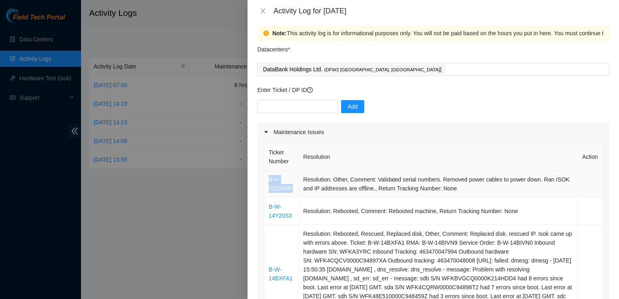
drag, startPoint x: 294, startPoint y: 186, endPoint x: 268, endPoint y: 178, distance: 27.0
click at [268, 178] on td "B-V-51Z2KNF" at bounding box center [281, 184] width 34 height 27
copy link "B-V-51Z2KNF"
click at [283, 110] on input "text" at bounding box center [297, 106] width 81 height 13
paste input "B-V-51Z2KNF"
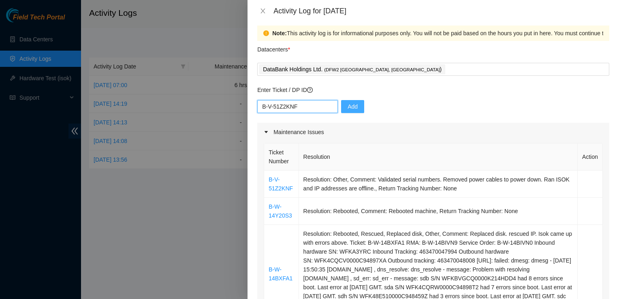
type input "B-V-51Z2KNF"
click at [348, 106] on span "Add" at bounding box center [353, 106] width 10 height 9
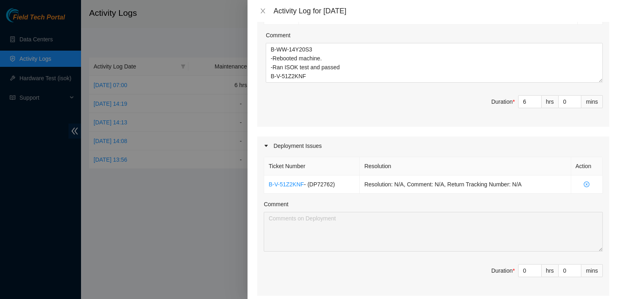
scroll to position [310, 0]
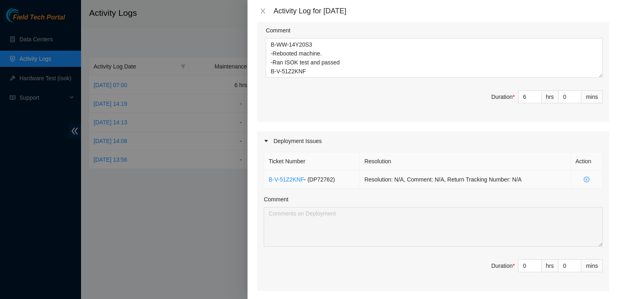
click at [584, 182] on icon "close-circle" at bounding box center [587, 180] width 6 height 6
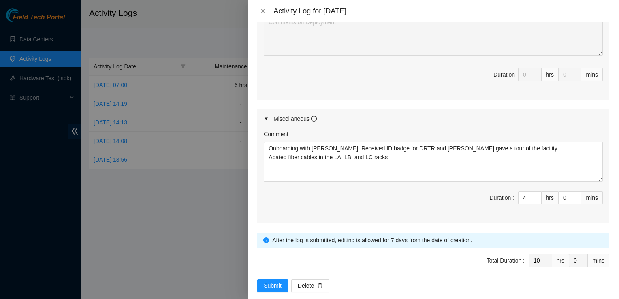
scroll to position [520, 0]
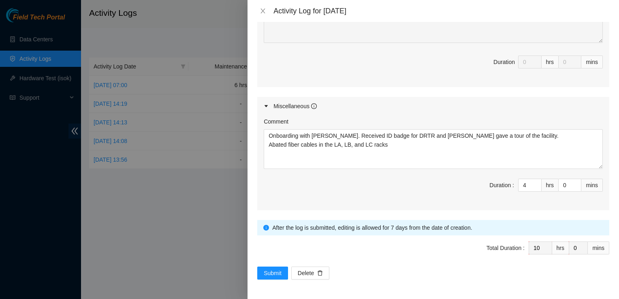
click at [274, 264] on span "Total Duration : 10 hrs 0 mins" at bounding box center [433, 253] width 352 height 23
click at [273, 272] on span "Submit" at bounding box center [273, 273] width 18 height 9
